Goal: Information Seeking & Learning: Learn about a topic

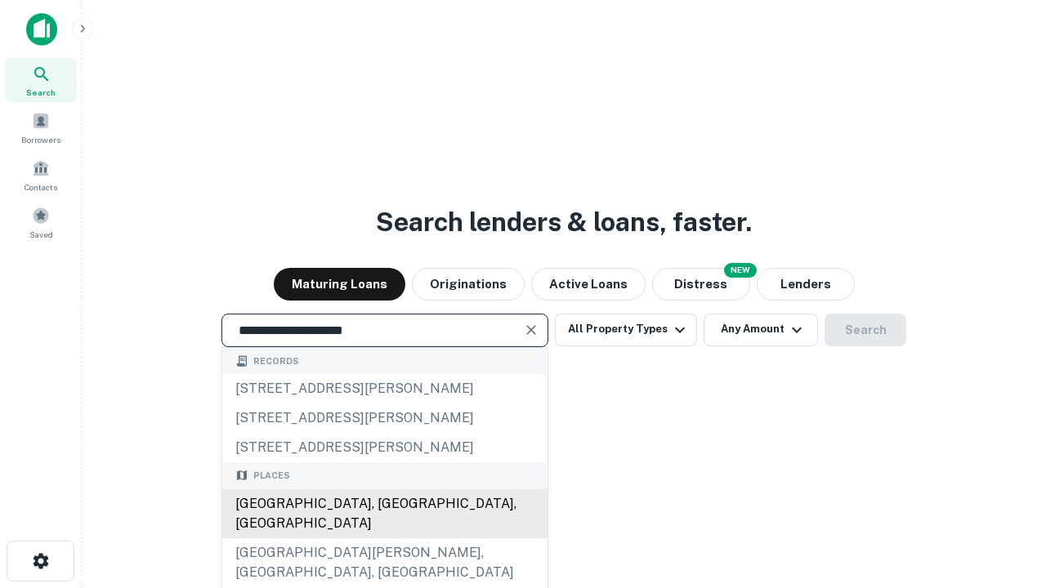
click at [384, 538] on div "[GEOGRAPHIC_DATA], [GEOGRAPHIC_DATA], [GEOGRAPHIC_DATA]" at bounding box center [384, 513] width 325 height 49
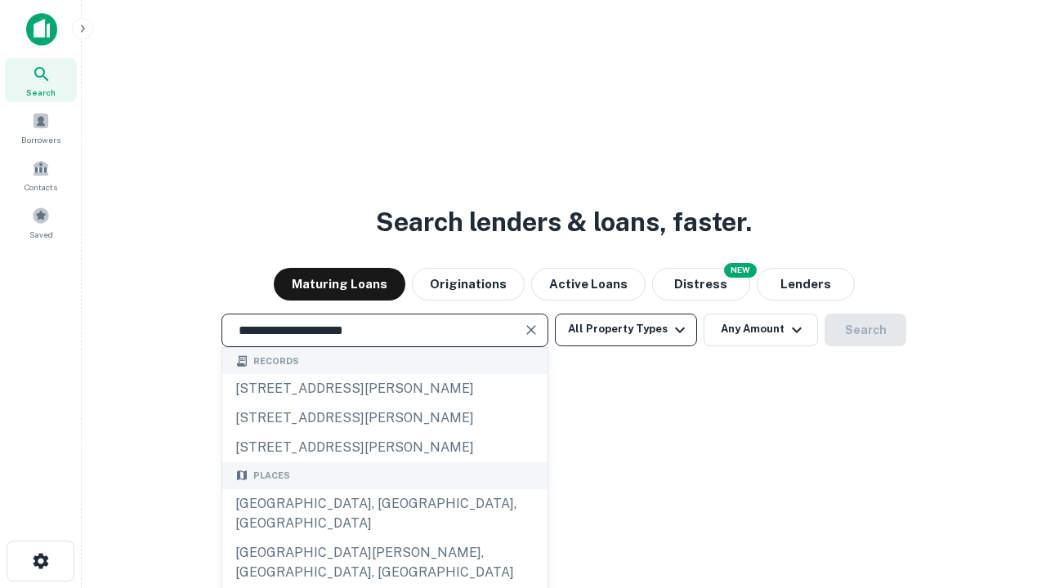
type input "**********"
click at [626, 329] on button "All Property Types" at bounding box center [626, 330] width 142 height 33
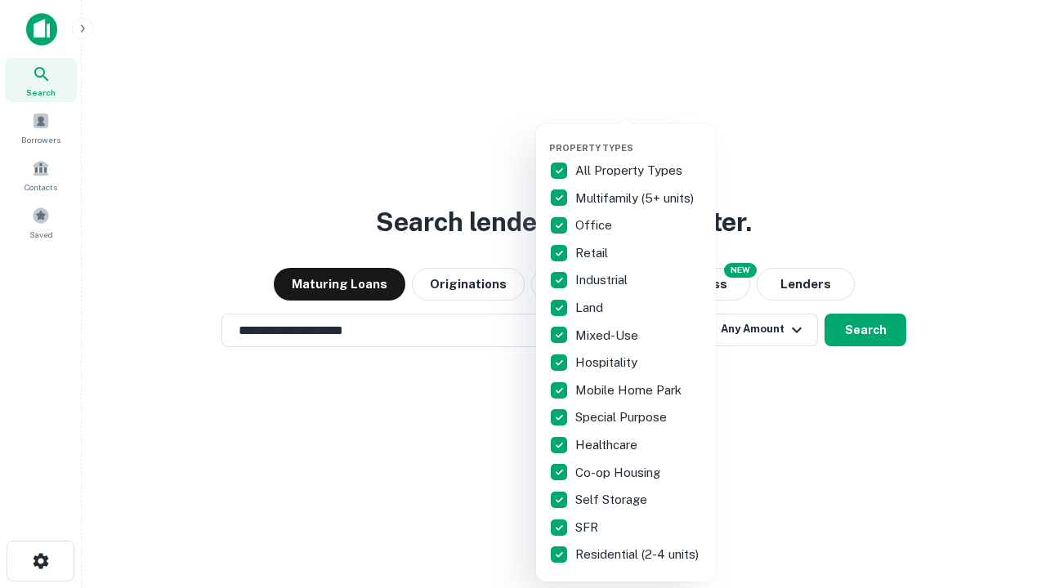
click at [639, 137] on button "button" at bounding box center [639, 137] width 180 height 1
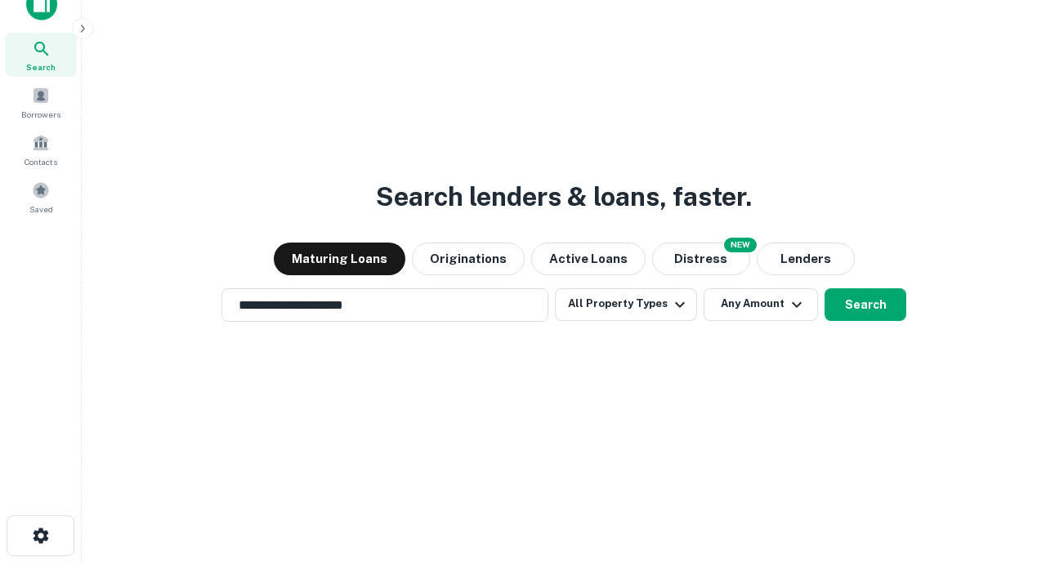
scroll to position [10, 197]
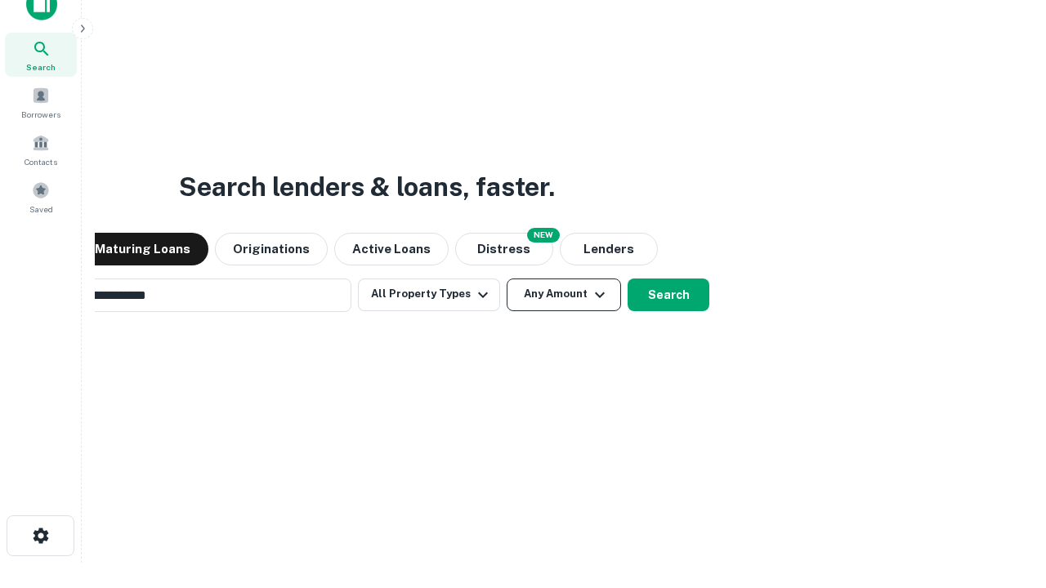
click at [507, 279] on button "Any Amount" at bounding box center [564, 295] width 114 height 33
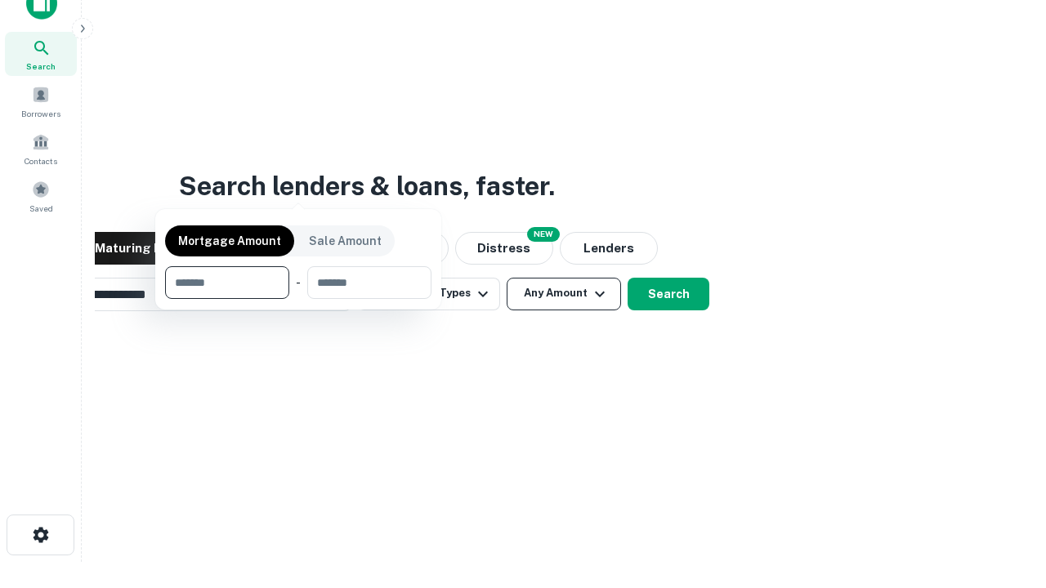
scroll to position [118, 462]
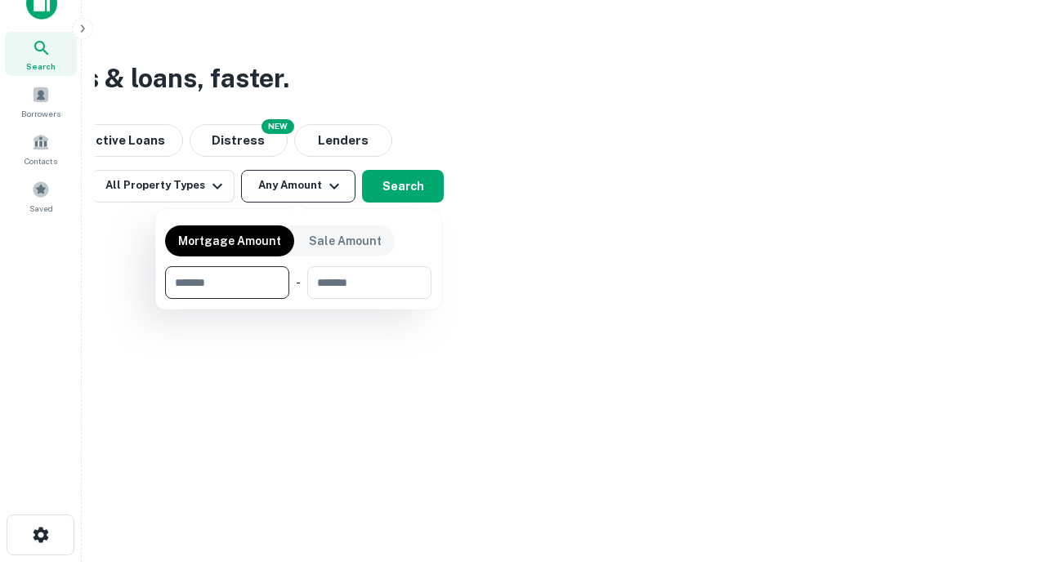
type input "*******"
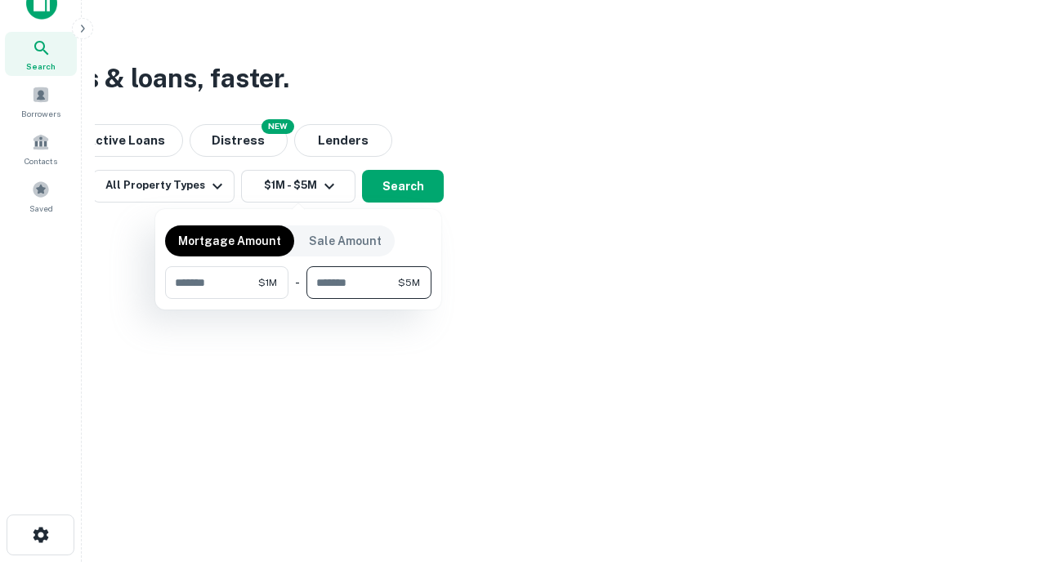
type input "*******"
click at [298, 299] on button "button" at bounding box center [298, 299] width 266 height 1
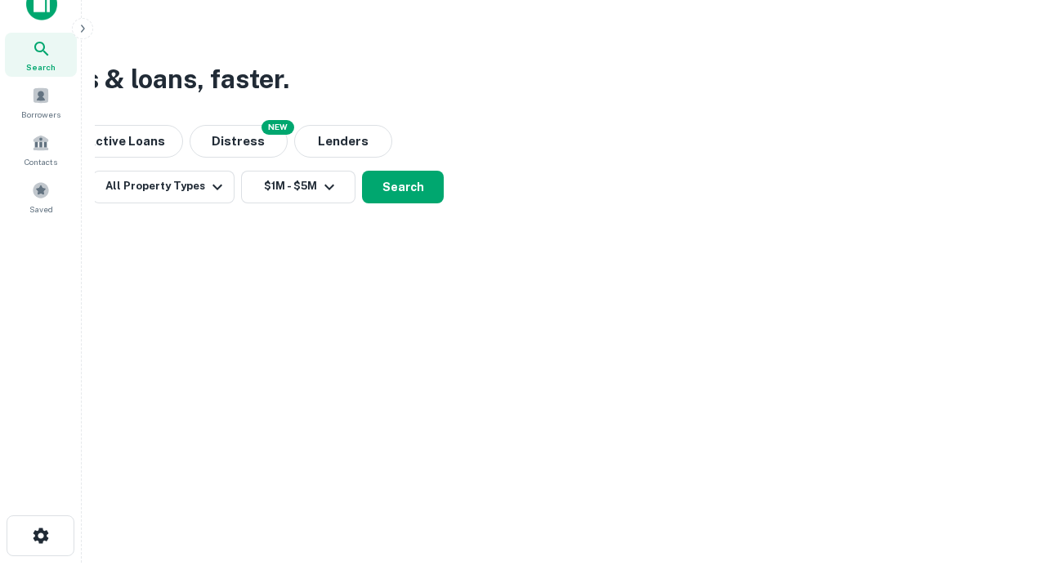
scroll to position [10, 301]
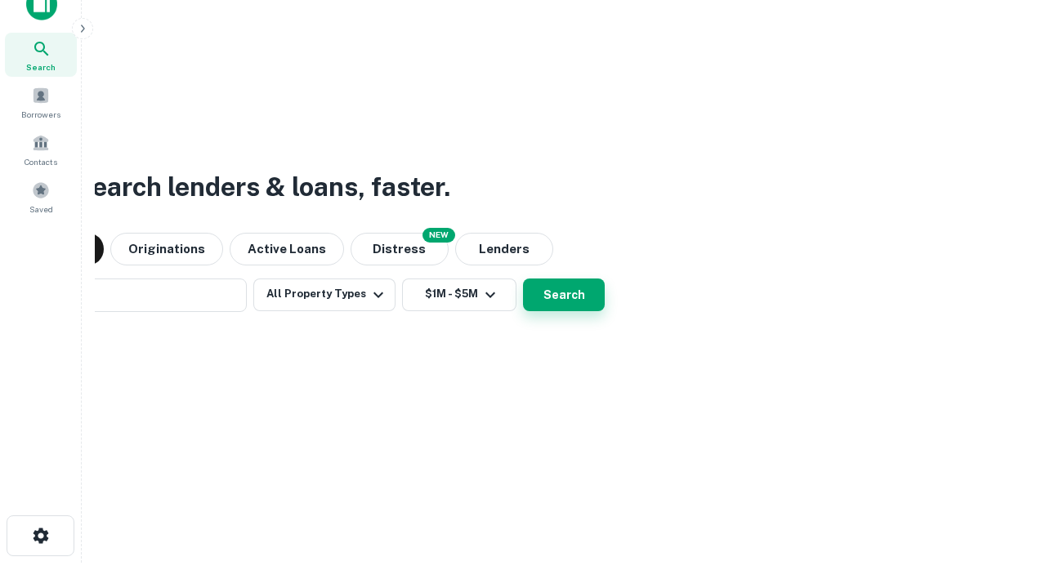
click at [523, 279] on button "Search" at bounding box center [564, 295] width 82 height 33
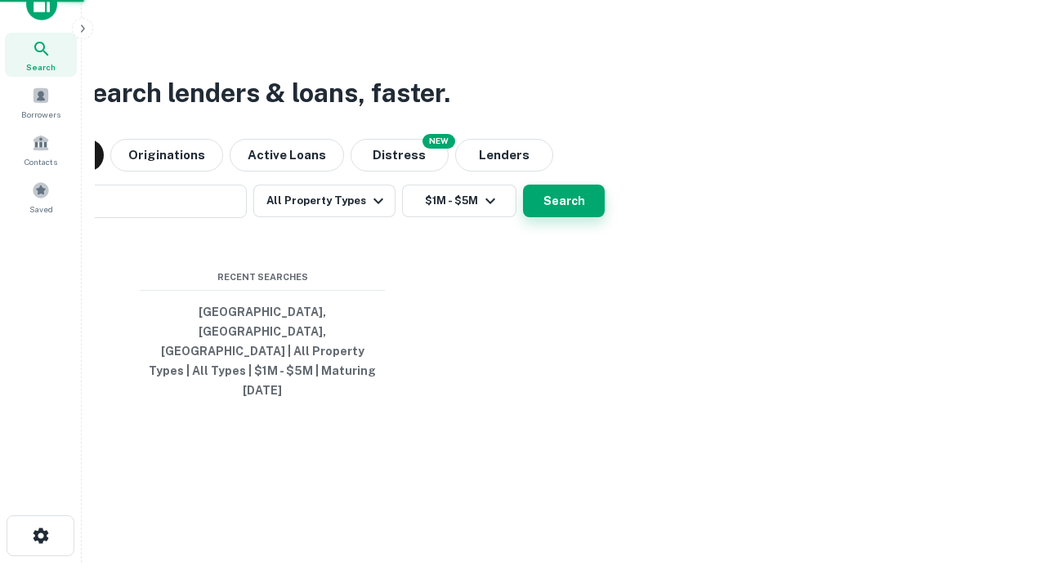
scroll to position [43, 462]
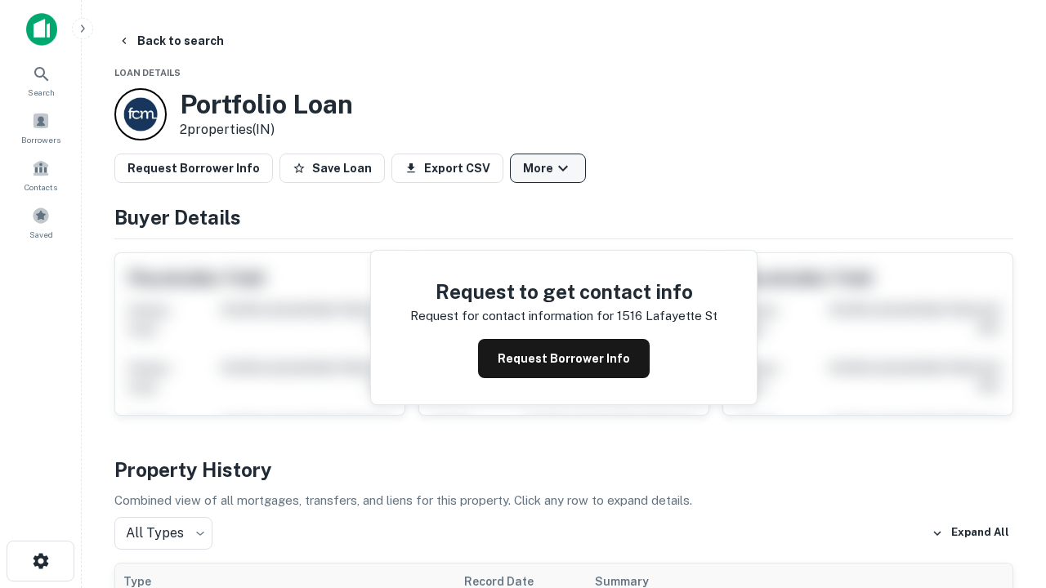
click at [547, 168] on button "More" at bounding box center [548, 168] width 76 height 29
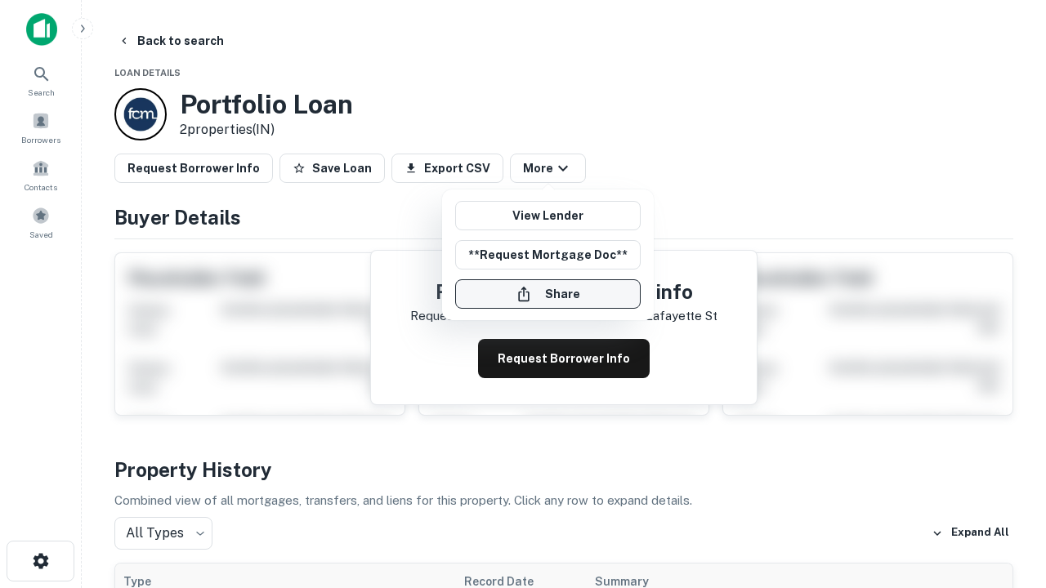
click at [547, 294] on button "Share" at bounding box center [547, 293] width 185 height 29
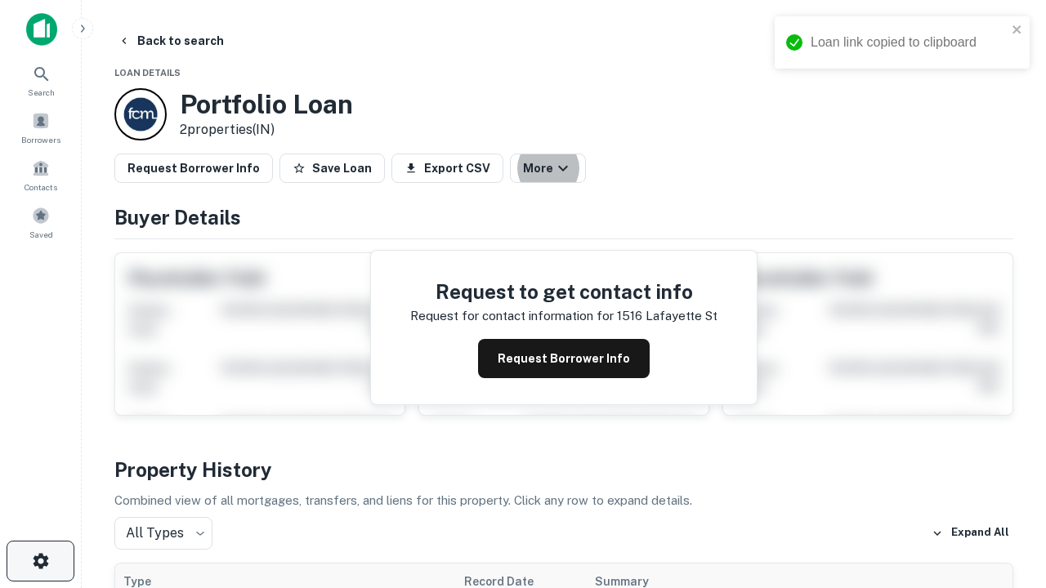
click at [40, 561] on icon "button" at bounding box center [41, 562] width 20 height 20
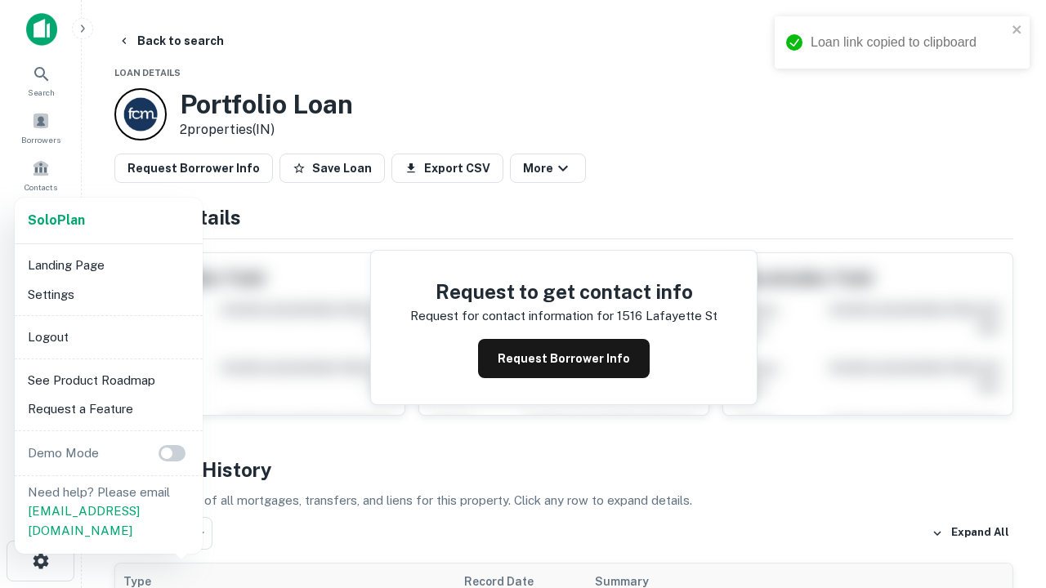
click at [108, 337] on li "Logout" at bounding box center [108, 337] width 175 height 29
